Goal: Check status: Check status

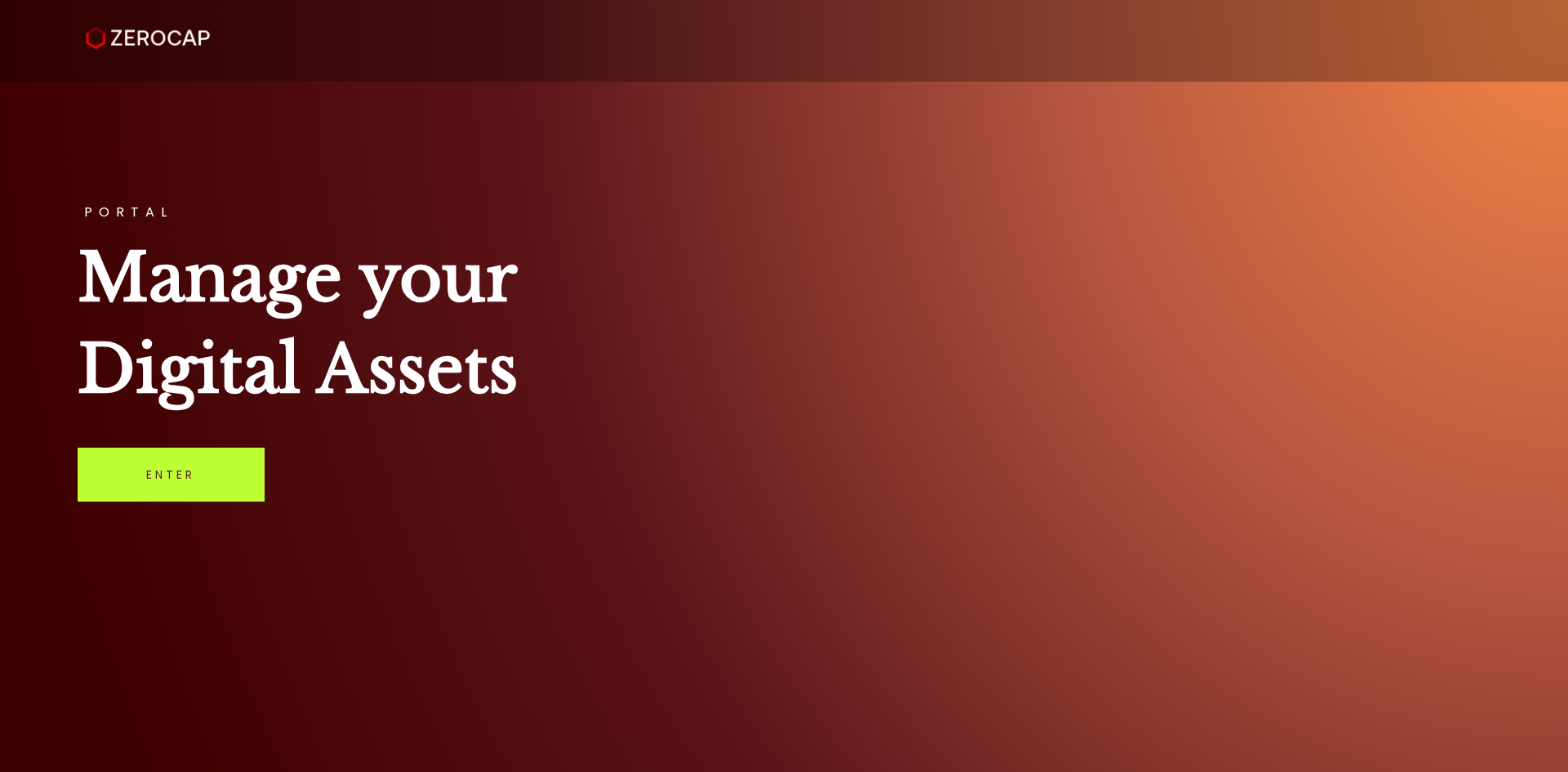
click at [115, 488] on link "Enter" at bounding box center [171, 474] width 187 height 54
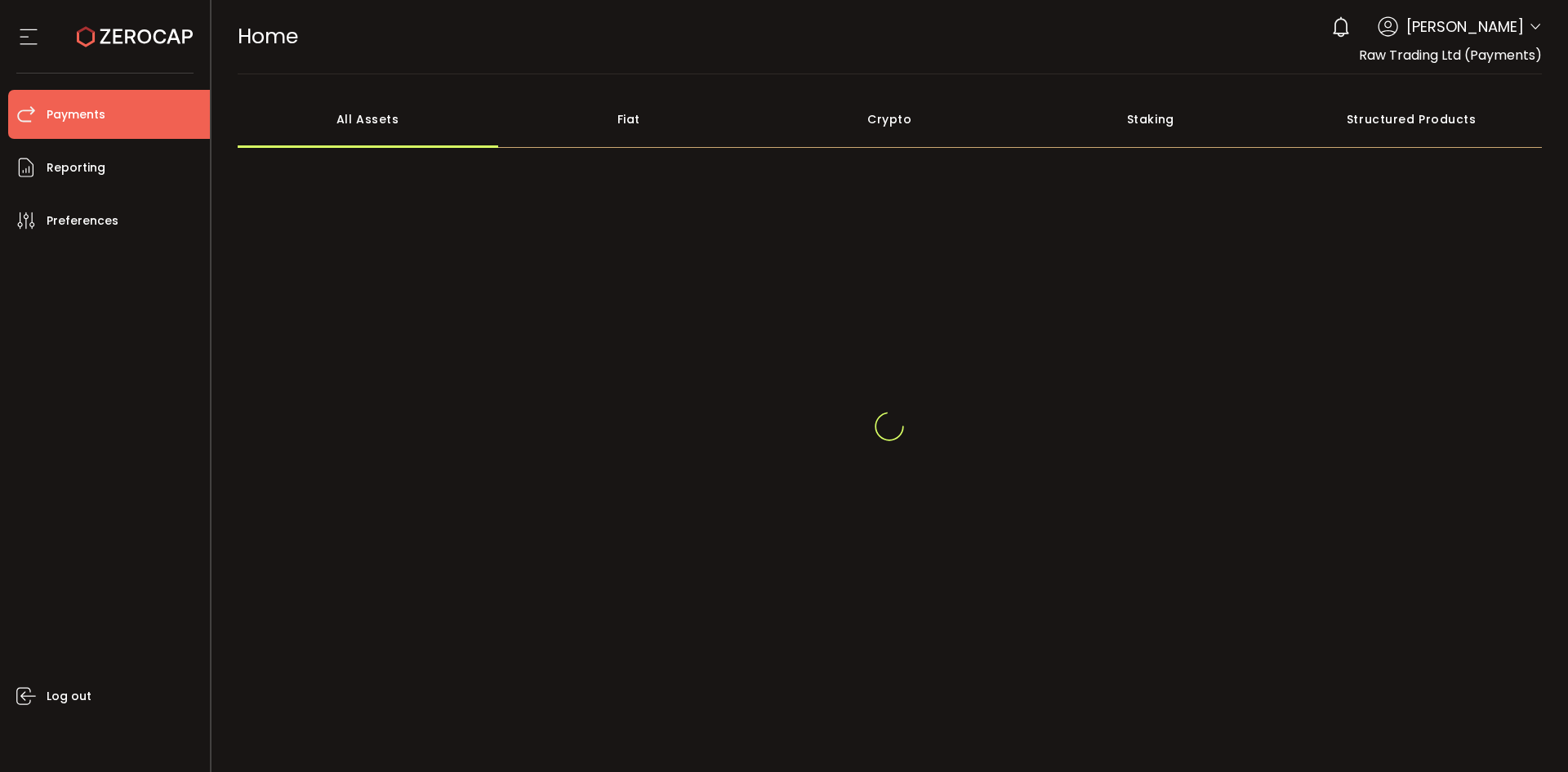
click at [59, 113] on span "Payments" at bounding box center [76, 115] width 59 height 24
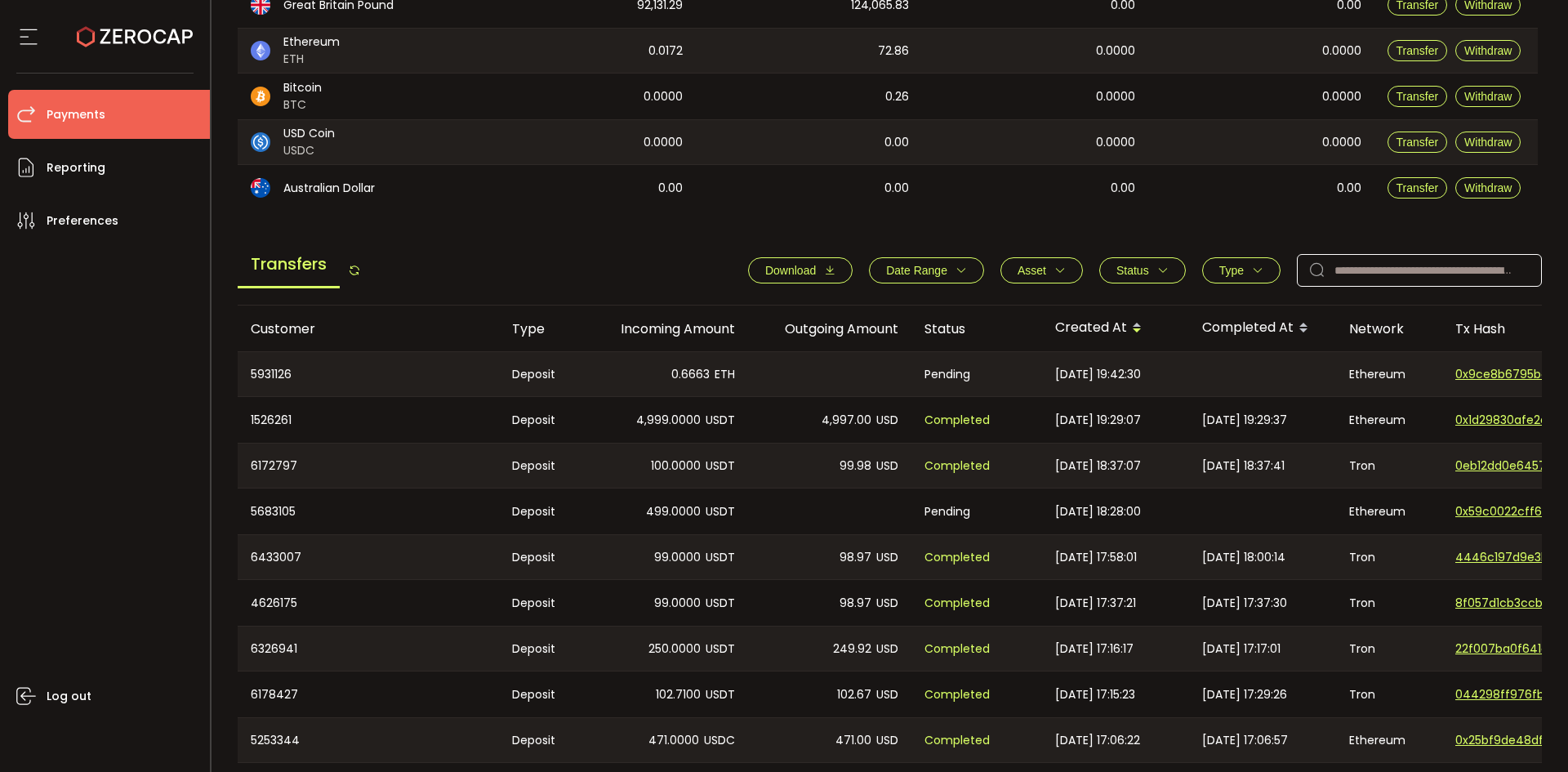
scroll to position [408, 0]
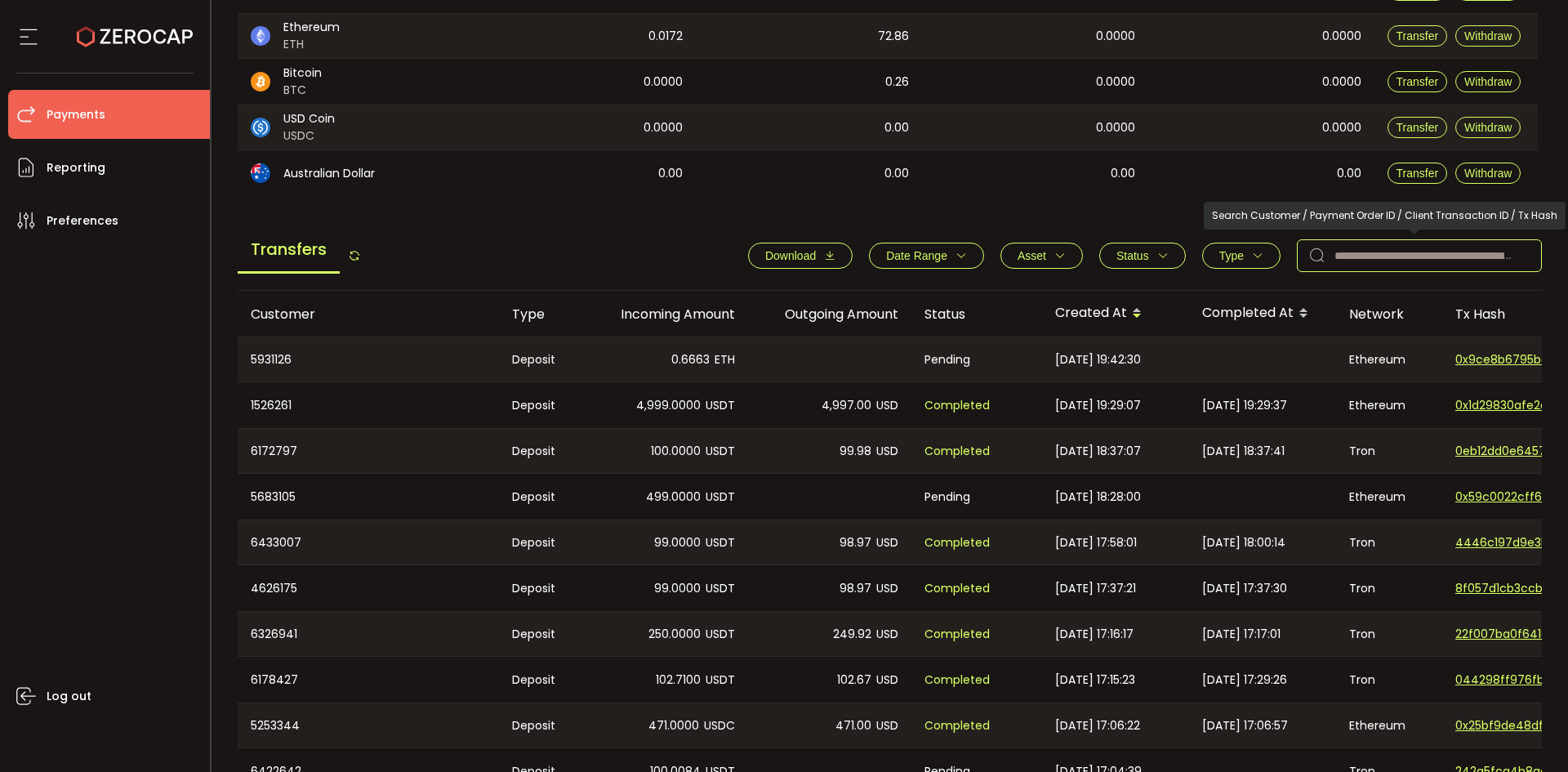
click at [1376, 247] on input "text" at bounding box center [1418, 256] width 245 height 33
paste input "******"
type input "******"
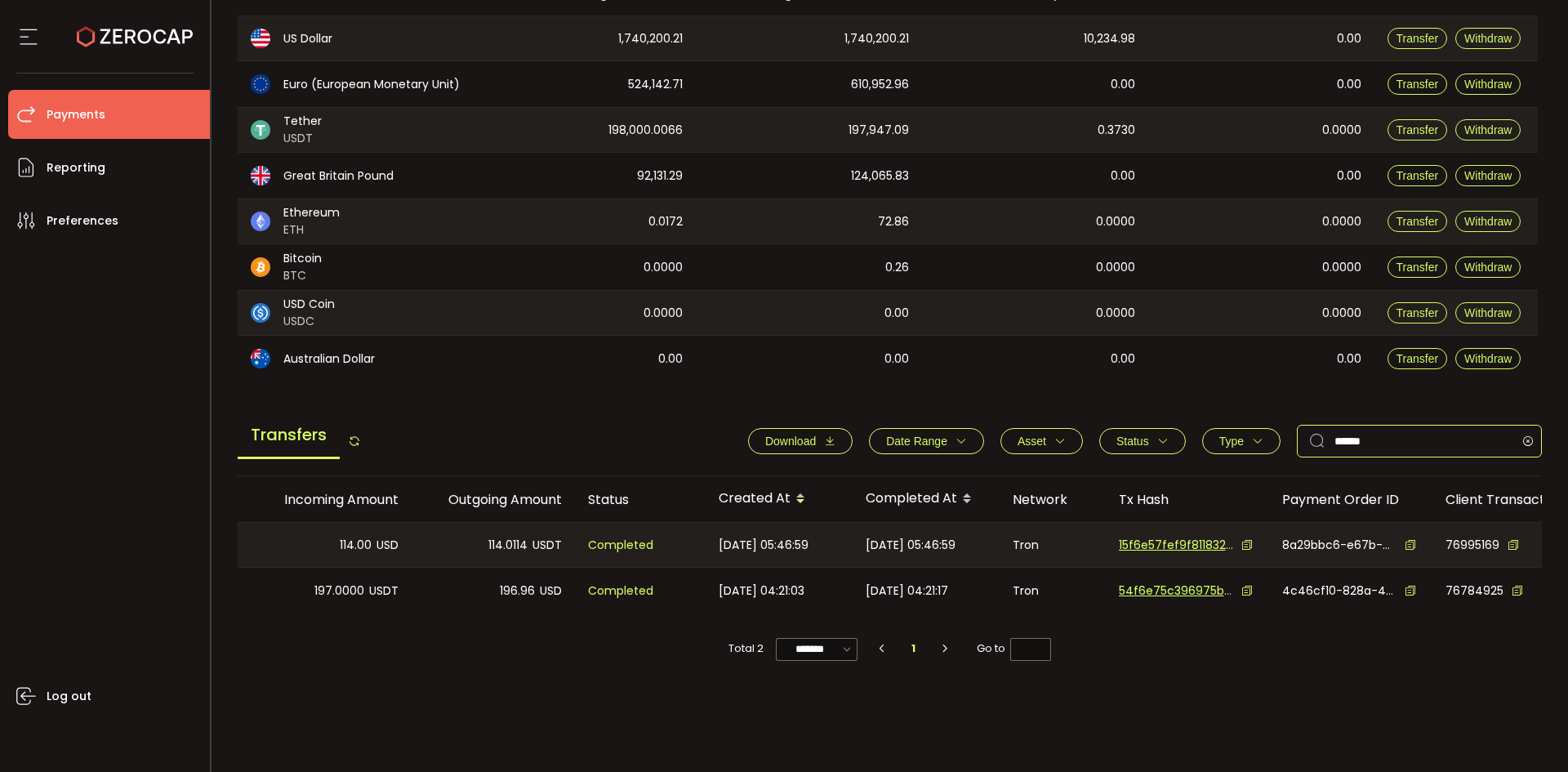
scroll to position [0, 348]
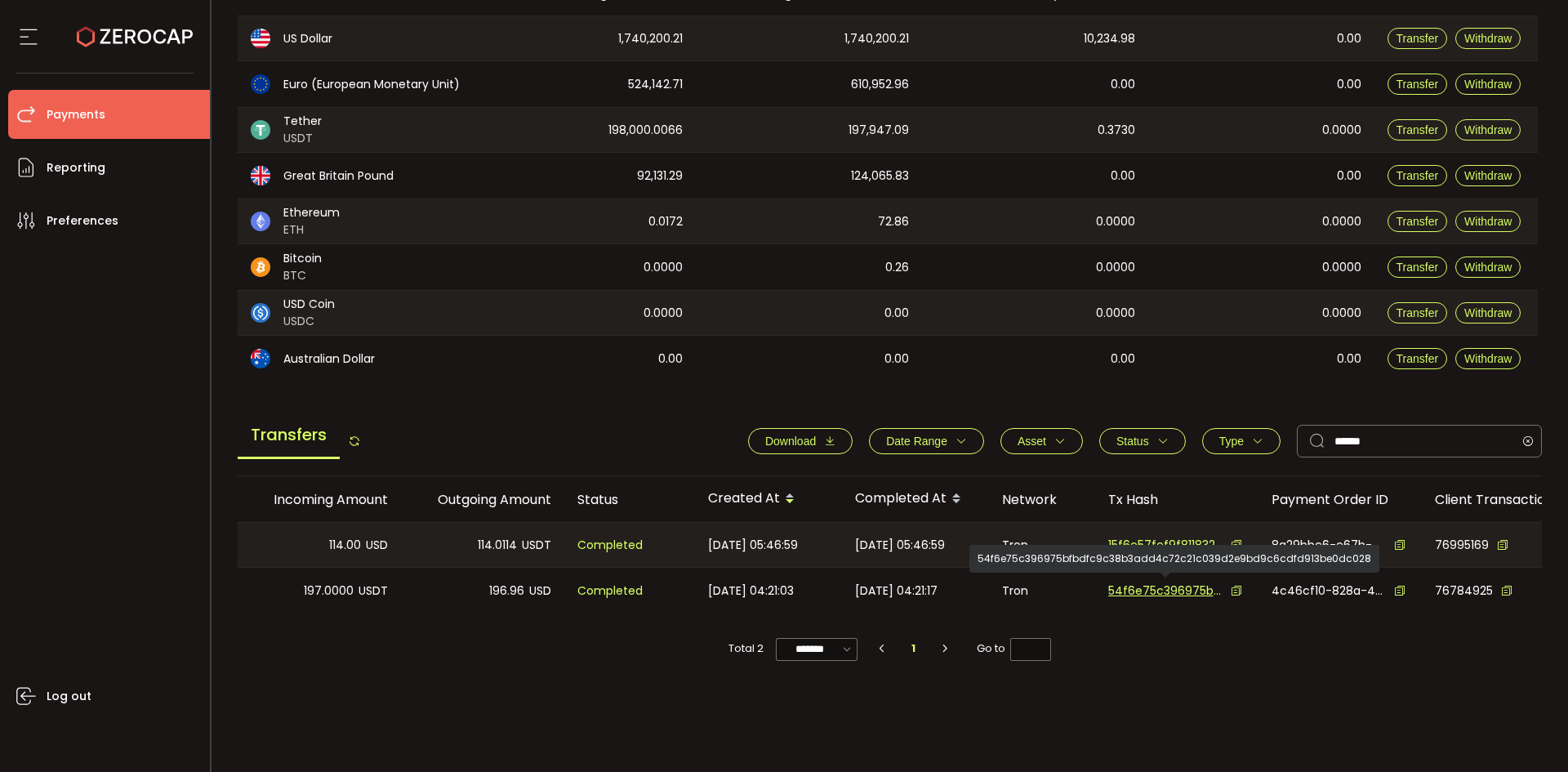
click at [1146, 539] on span "15f6e57fef9f8118320df4b996eb7788cd622325e3843c5d9bf4e088f35153a0" at bounding box center [1166, 544] width 114 height 17
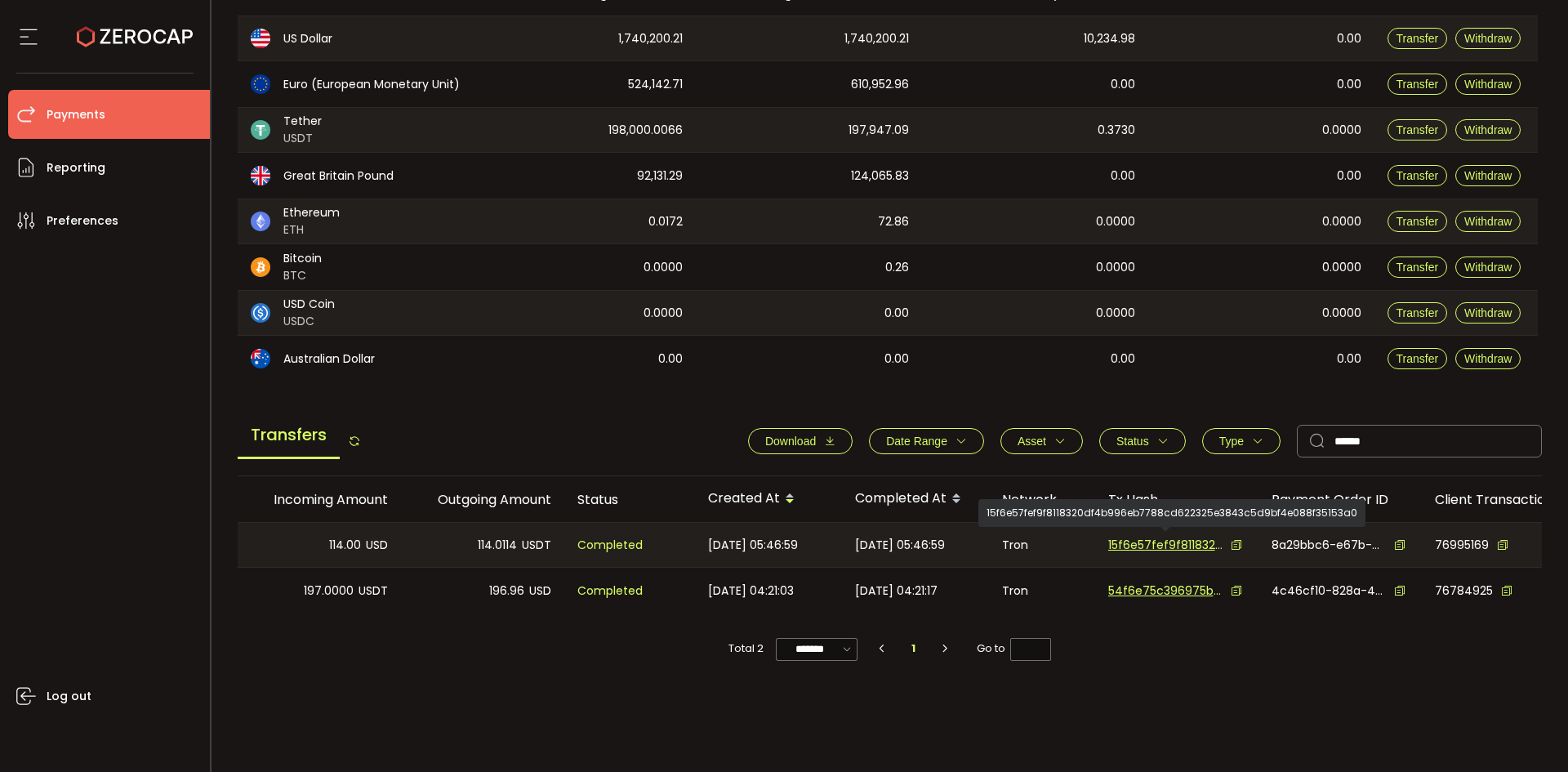
click at [575, 611] on div "Completed" at bounding box center [629, 590] width 131 height 46
drag, startPoint x: 574, startPoint y: 611, endPoint x: 652, endPoint y: 610, distance: 78.0
click at [652, 610] on div "Completed" at bounding box center [629, 590] width 131 height 46
click at [640, 607] on div "Completed" at bounding box center [629, 590] width 131 height 46
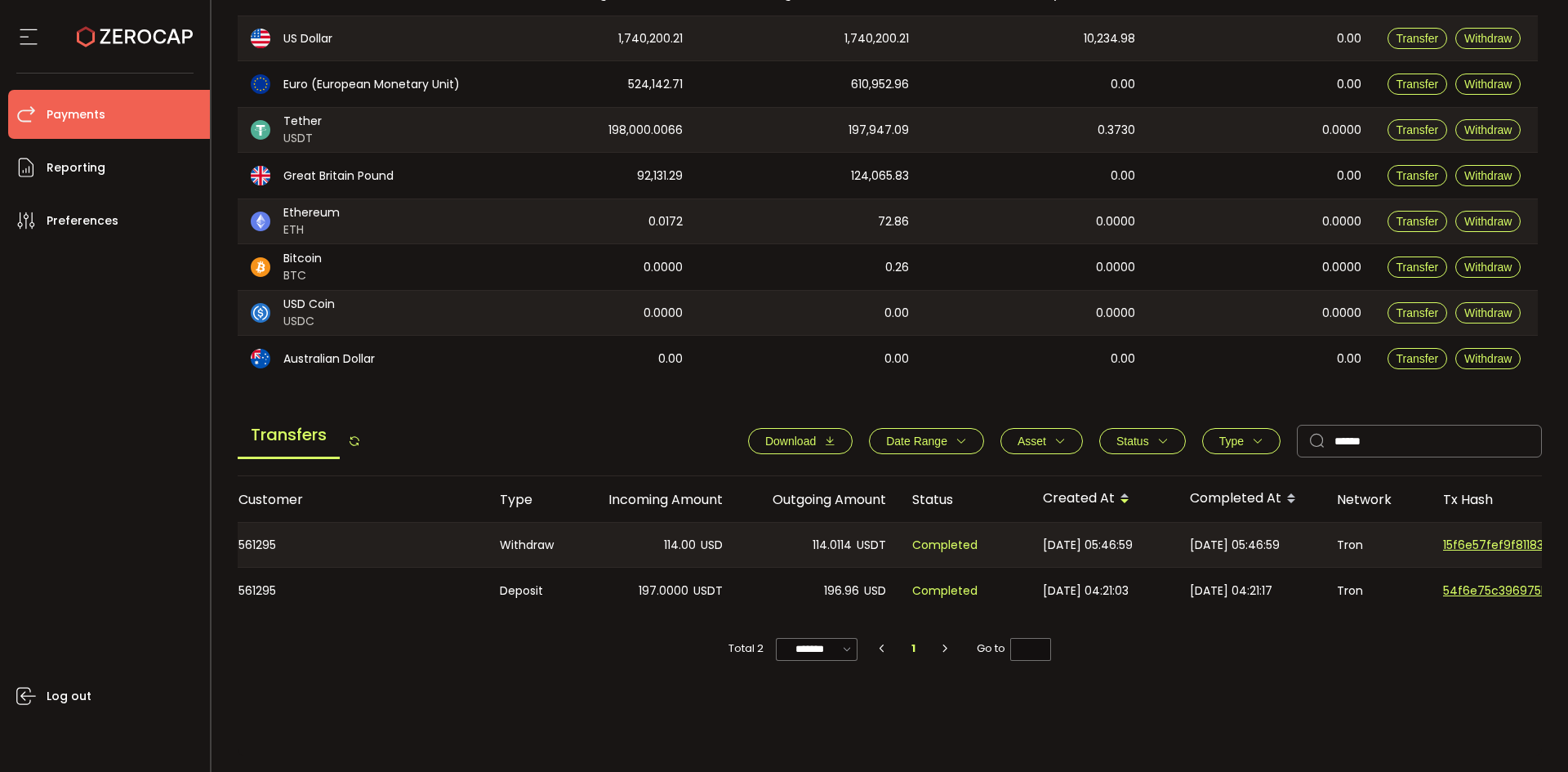
scroll to position [0, 0]
